Goal: Find specific page/section: Find specific page/section

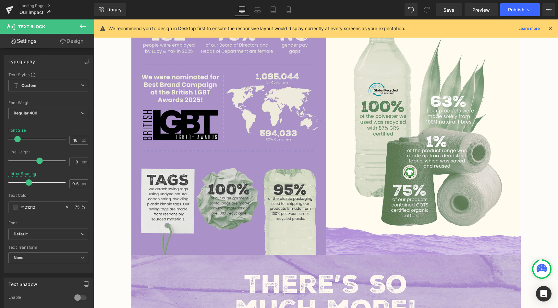
scroll to position [413, 0]
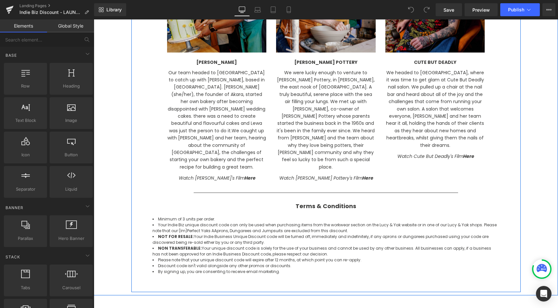
click at [228, 105] on span "Our team headed to Glasgow to catch up with Akara Bakery, based in Denistoun. L…" at bounding box center [217, 101] width 98 height 65
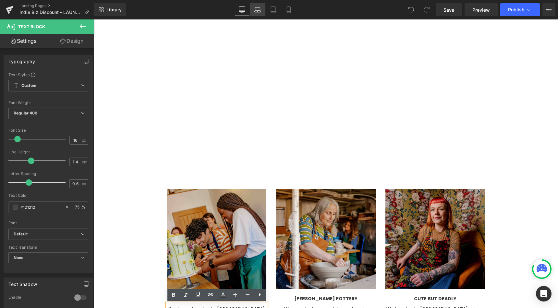
click at [257, 14] on link "Laptop" at bounding box center [258, 9] width 16 height 13
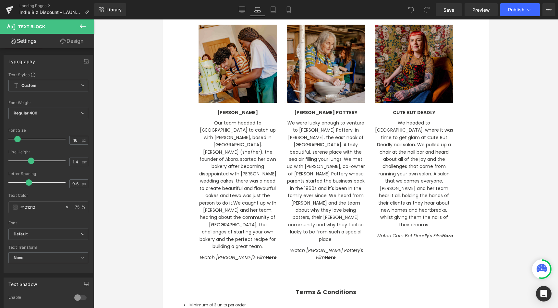
scroll to position [783, 0]
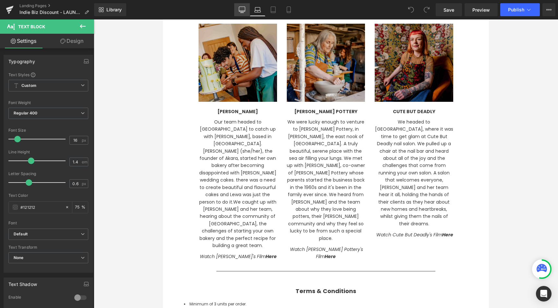
drag, startPoint x: 244, startPoint y: 12, endPoint x: 149, endPoint y: 22, distance: 95.9
click at [244, 12] on icon at bounding box center [242, 9] width 6 height 6
type input "75"
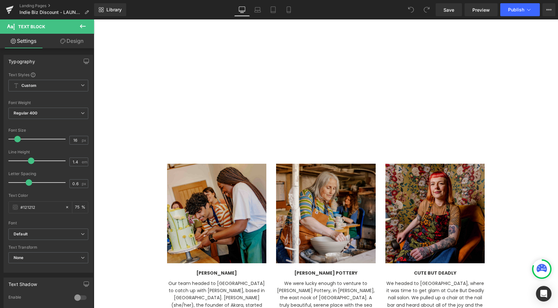
scroll to position [714, 0]
